Goal: Find specific page/section: Find specific page/section

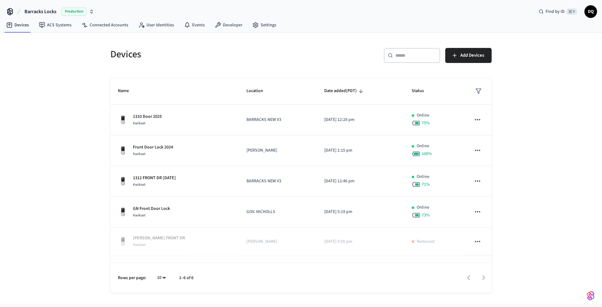
click at [50, 11] on span "Barracks Locks" at bounding box center [40, 12] width 32 height 8
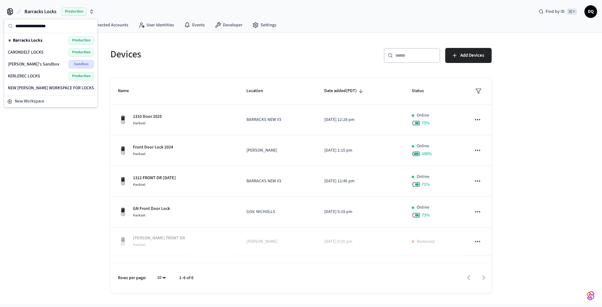
click at [35, 51] on span "CARONDELT LOCKS" at bounding box center [26, 52] width 36 height 6
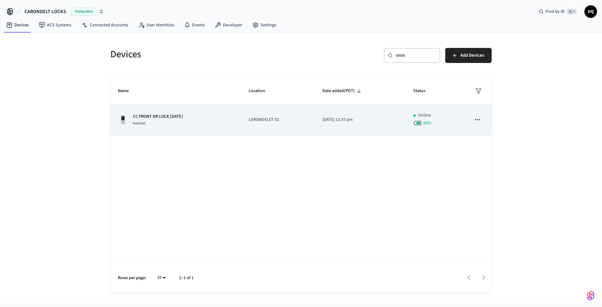
click at [206, 118] on div "CC FRONT DR LOCK [DATE] Kwikset" at bounding box center [176, 119] width 116 height 13
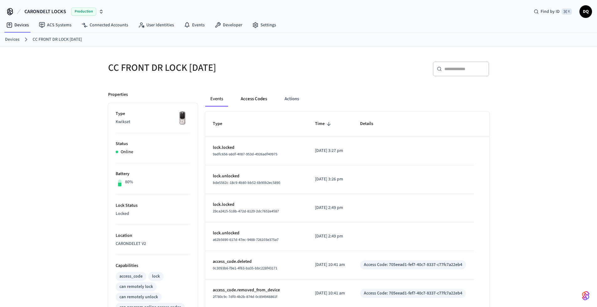
click at [249, 98] on button "Access Codes" at bounding box center [254, 99] width 36 height 15
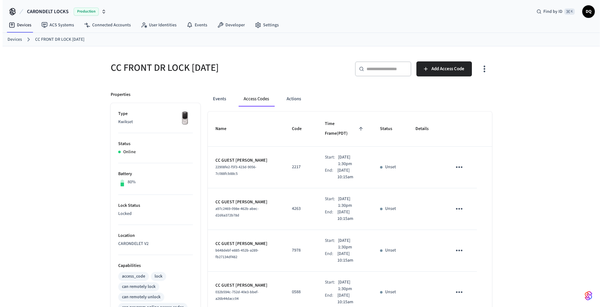
scroll to position [277, 0]
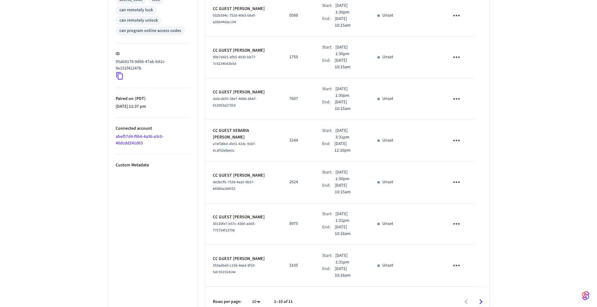
click at [261, 291] on body "CARONDELT LOCKS Production Find by ID ⌘ K DQ Devices ACS Systems Connected Acco…" at bounding box center [298, 20] width 597 height 594
click at [261, 291] on li "All" at bounding box center [253, 288] width 17 height 17
type input "**"
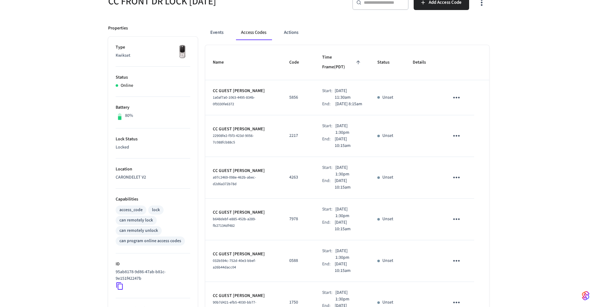
scroll to position [0, 0]
